Goal: Transaction & Acquisition: Purchase product/service

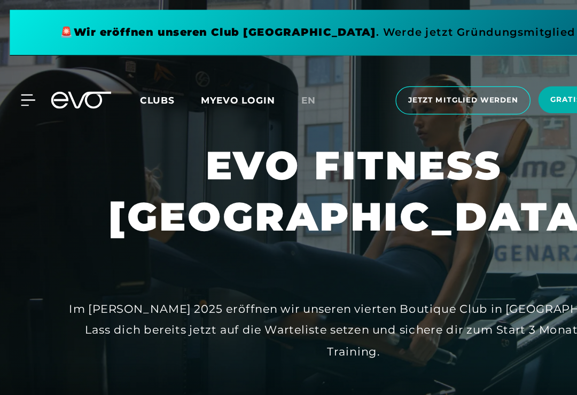
click at [28, 79] on icon at bounding box center [23, 82] width 12 height 10
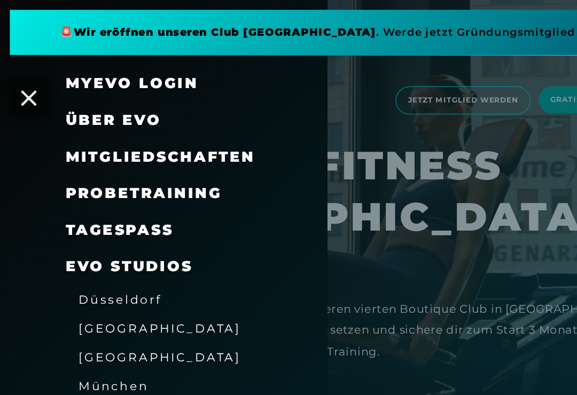
click at [195, 129] on span "Mitgliedschaften" at bounding box center [130, 128] width 155 height 14
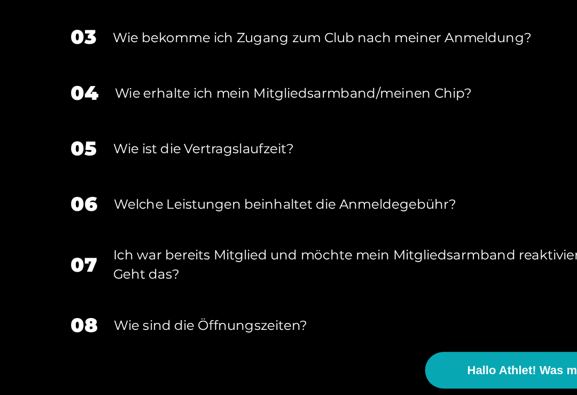
scroll to position [1260, 0]
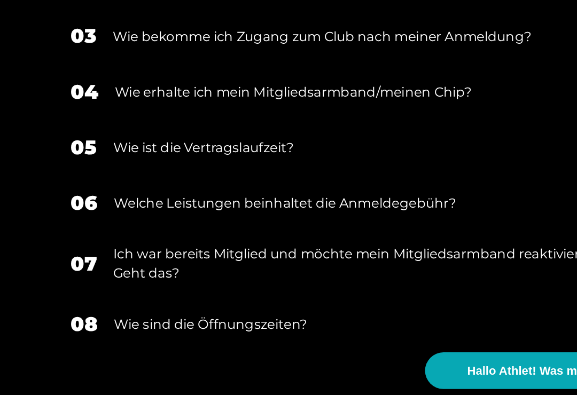
click at [165, 316] on div "Wie sind die Öffnungszeiten?" at bounding box center [296, 324] width 407 height 16
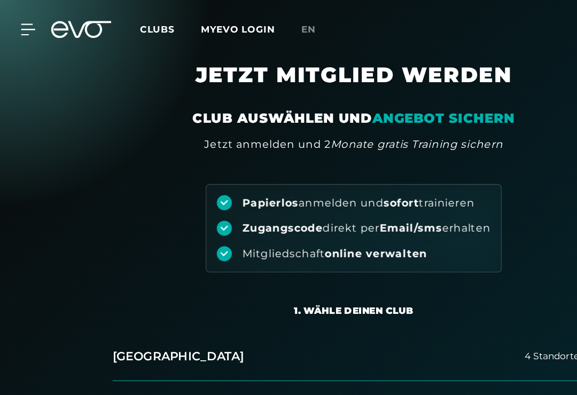
scroll to position [0, 0]
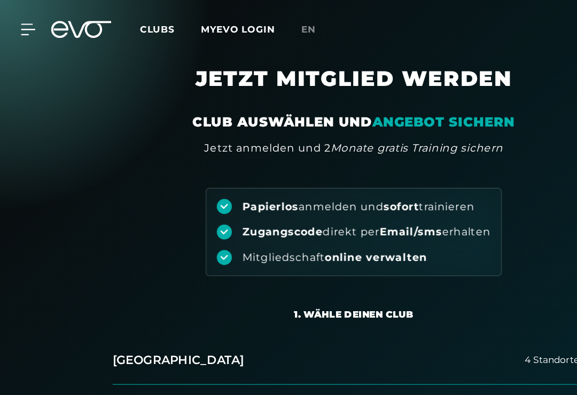
click at [25, 28] on icon at bounding box center [22, 24] width 11 height 9
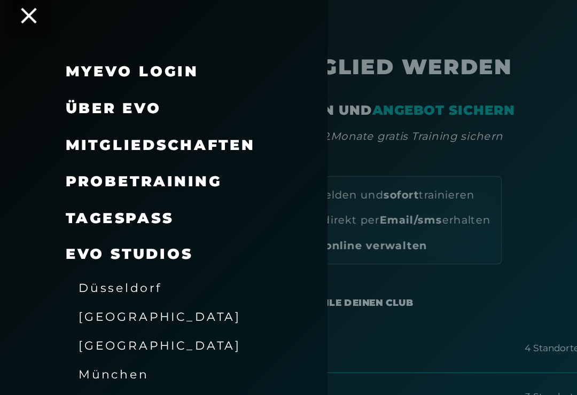
click at [97, 182] on link "TAGESPASS" at bounding box center [97, 188] width 88 height 14
click at [72, 121] on span "Mitgliedschaften" at bounding box center [130, 128] width 155 height 14
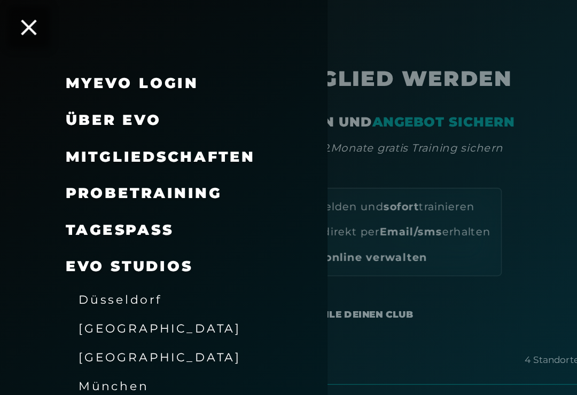
click at [87, 129] on span "Mitgliedschaften" at bounding box center [130, 128] width 155 height 14
click at [122, 132] on span "Mitgliedschaften" at bounding box center [130, 128] width 155 height 14
click at [184, 134] on span "Mitgliedschaften" at bounding box center [130, 128] width 155 height 14
click at [186, 121] on span "Mitgliedschaften" at bounding box center [130, 128] width 155 height 14
click at [178, 128] on span "Mitgliedschaften" at bounding box center [130, 128] width 155 height 14
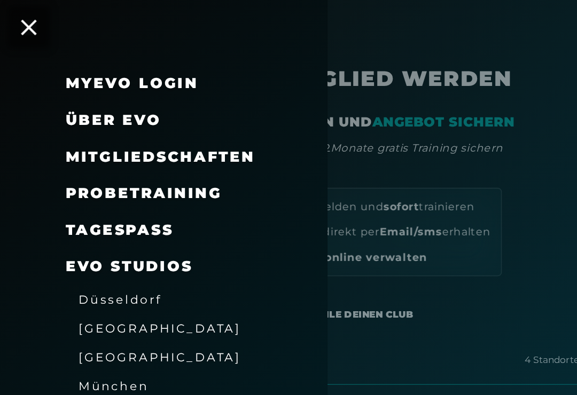
click at [20, 27] on icon at bounding box center [23, 22] width 13 height 13
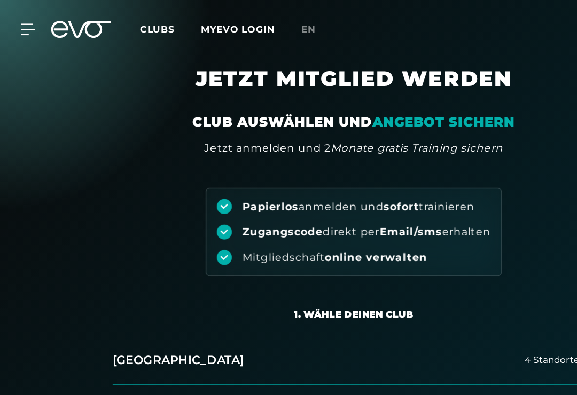
click at [21, 21] on icon at bounding box center [23, 24] width 12 height 10
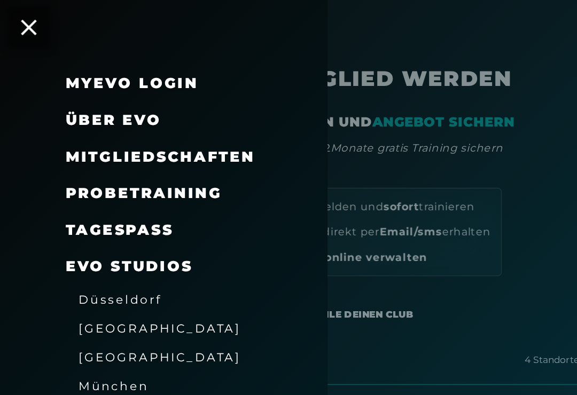
click at [183, 129] on span "Mitgliedschaften" at bounding box center [130, 128] width 155 height 14
click at [178, 125] on span "Mitgliedschaften" at bounding box center [130, 128] width 155 height 14
click at [137, 188] on link "TAGESPASS" at bounding box center [97, 188] width 88 height 14
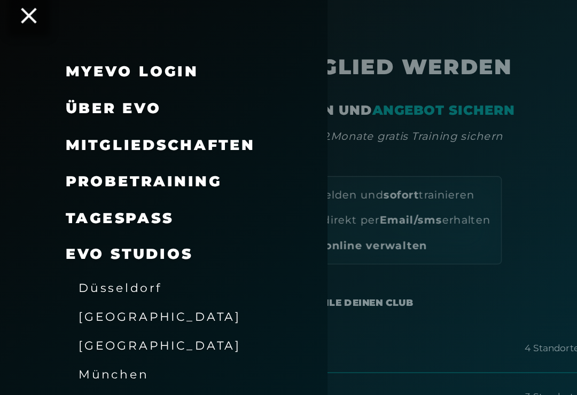
click at [160, 121] on span "Mitgliedschaften" at bounding box center [130, 128] width 155 height 14
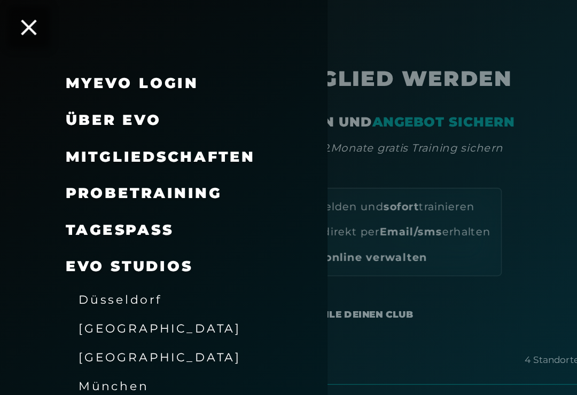
click at [154, 128] on span "Mitgliedschaften" at bounding box center [130, 128] width 155 height 14
click at [157, 127] on span "Mitgliedschaften" at bounding box center [130, 128] width 155 height 14
click at [61, 130] on span "Mitgliedschaften" at bounding box center [130, 128] width 155 height 14
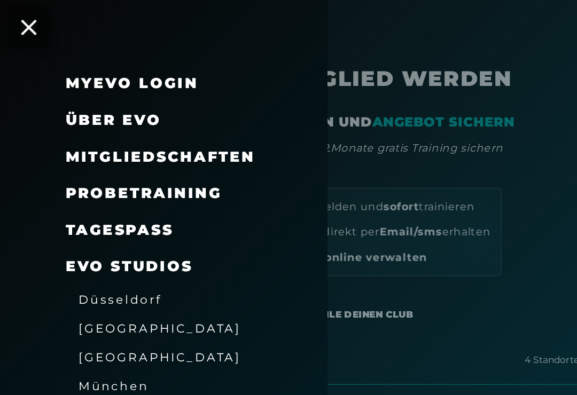
click at [63, 126] on span "Mitgliedschaften" at bounding box center [130, 128] width 155 height 14
